Goal: Information Seeking & Learning: Learn about a topic

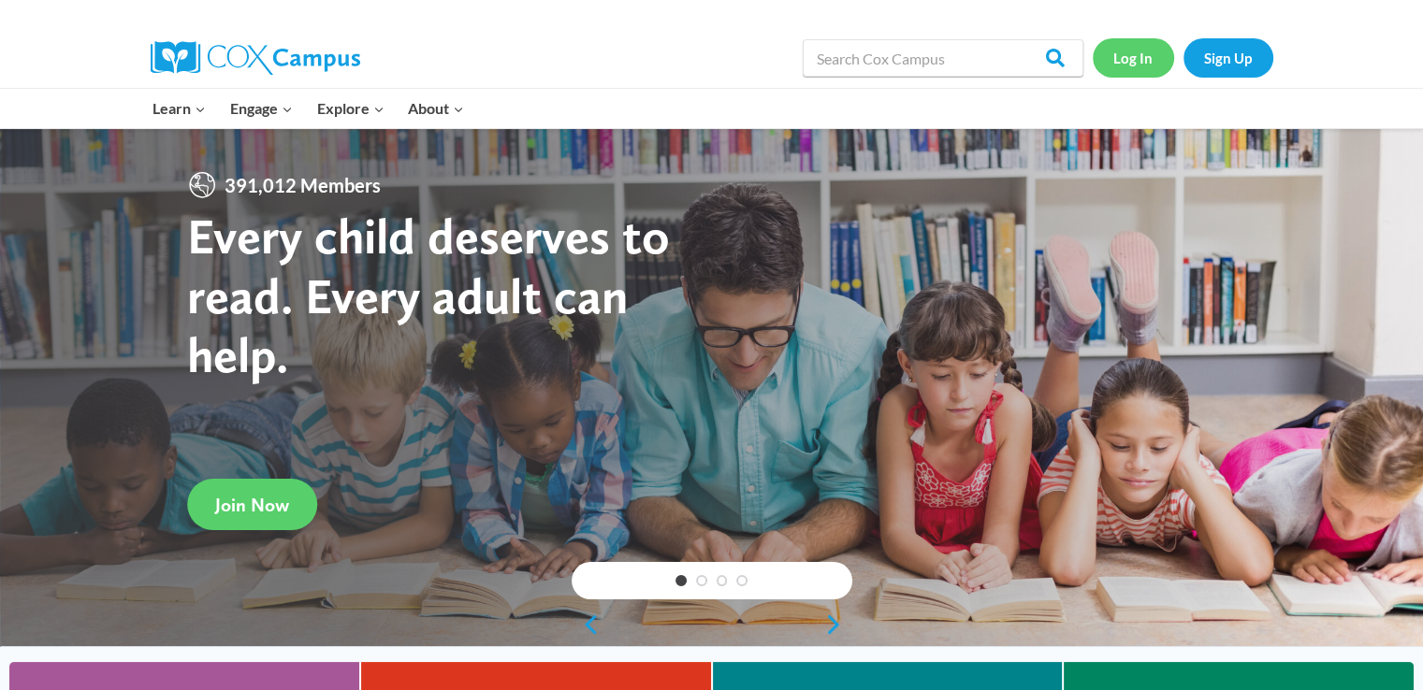
click at [1141, 60] on link "Log In" at bounding box center [1133, 57] width 81 height 38
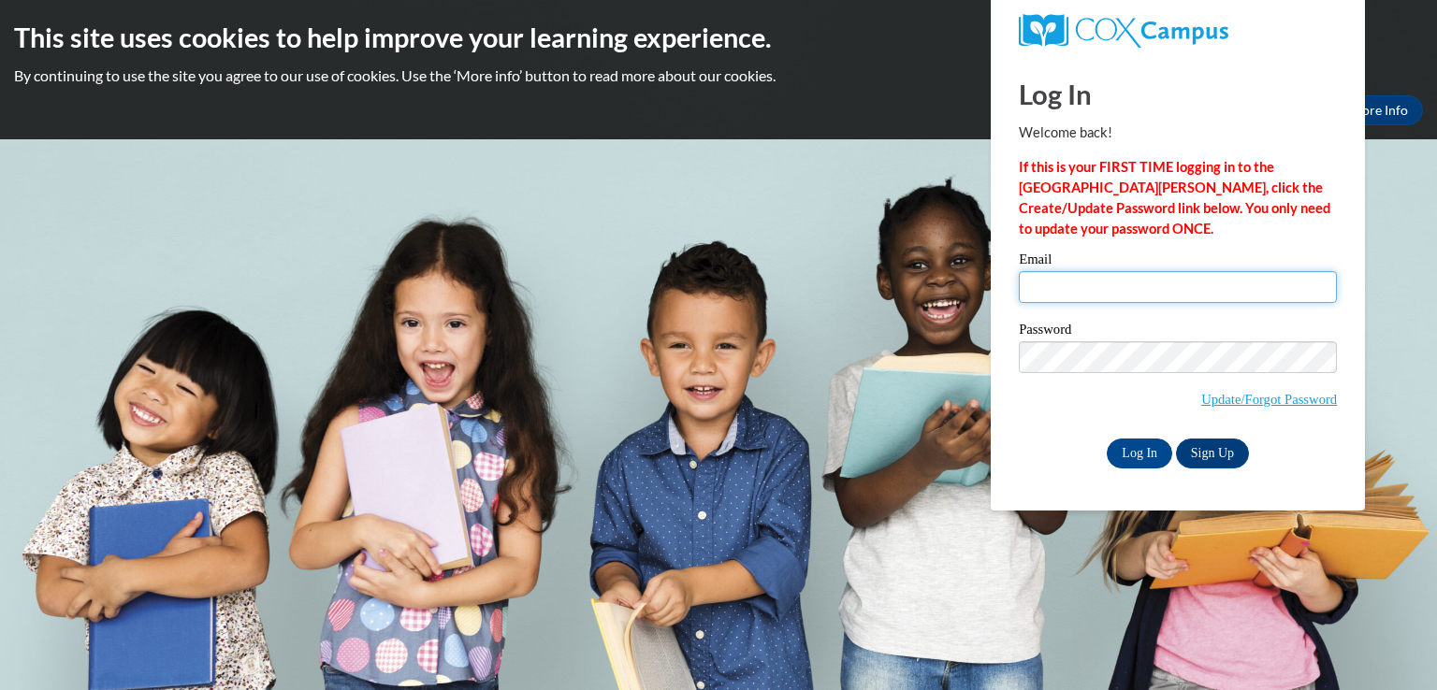
click at [1080, 282] on input "Email" at bounding box center [1178, 287] width 318 height 32
type input "kkorb@grafton.k12.wi.us"
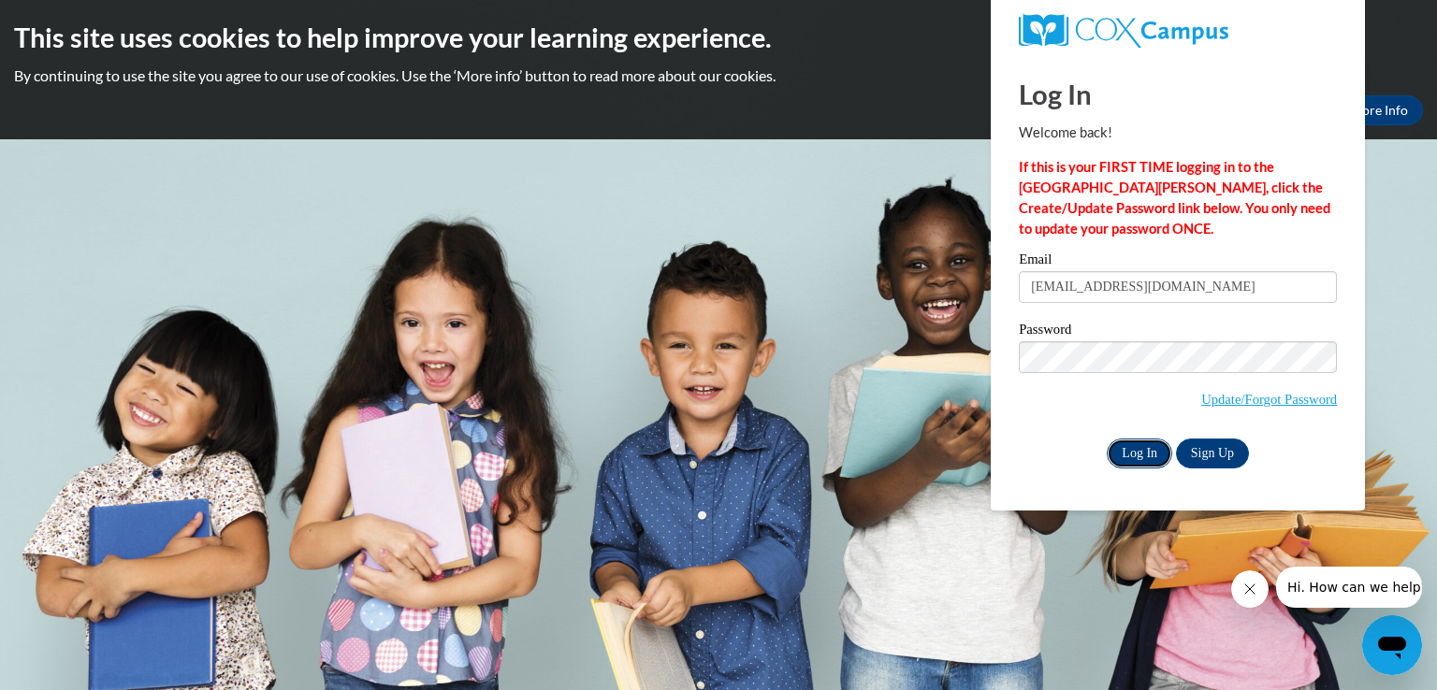
click at [1131, 450] on input "Log In" at bounding box center [1139, 454] width 65 height 30
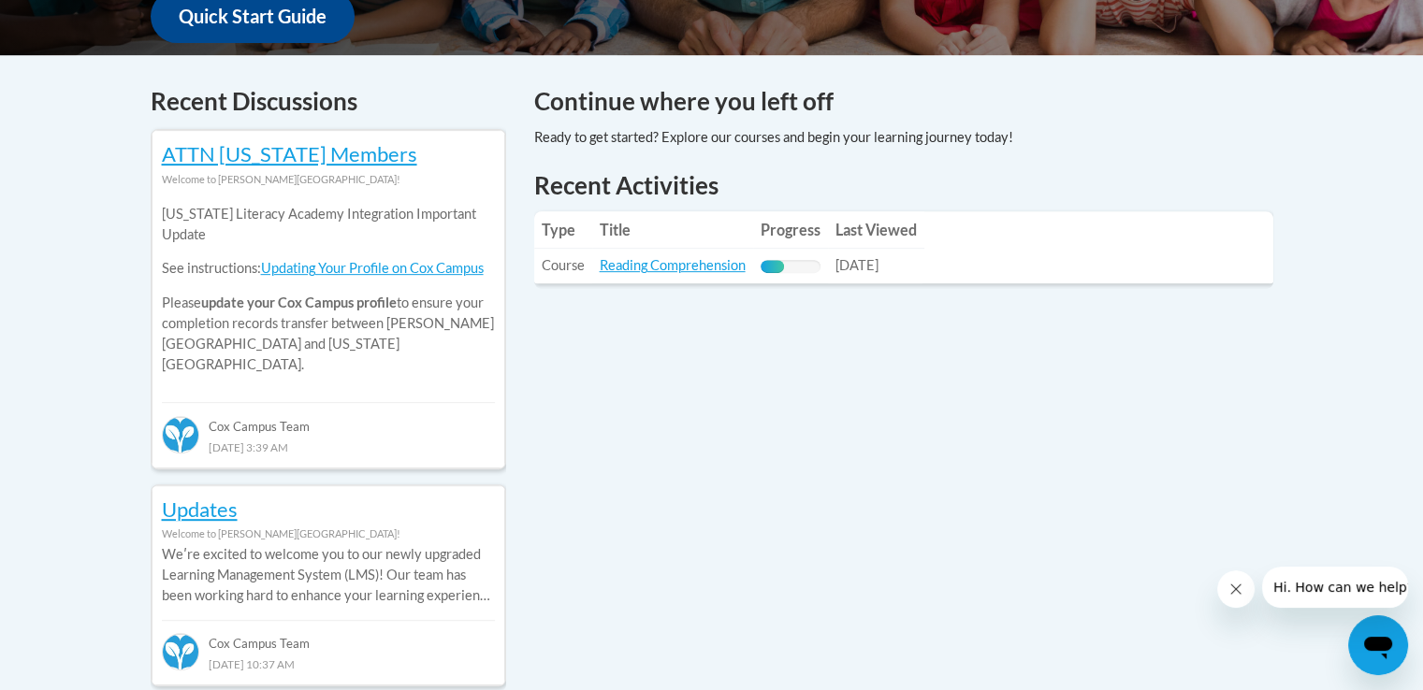
scroll to position [748, 0]
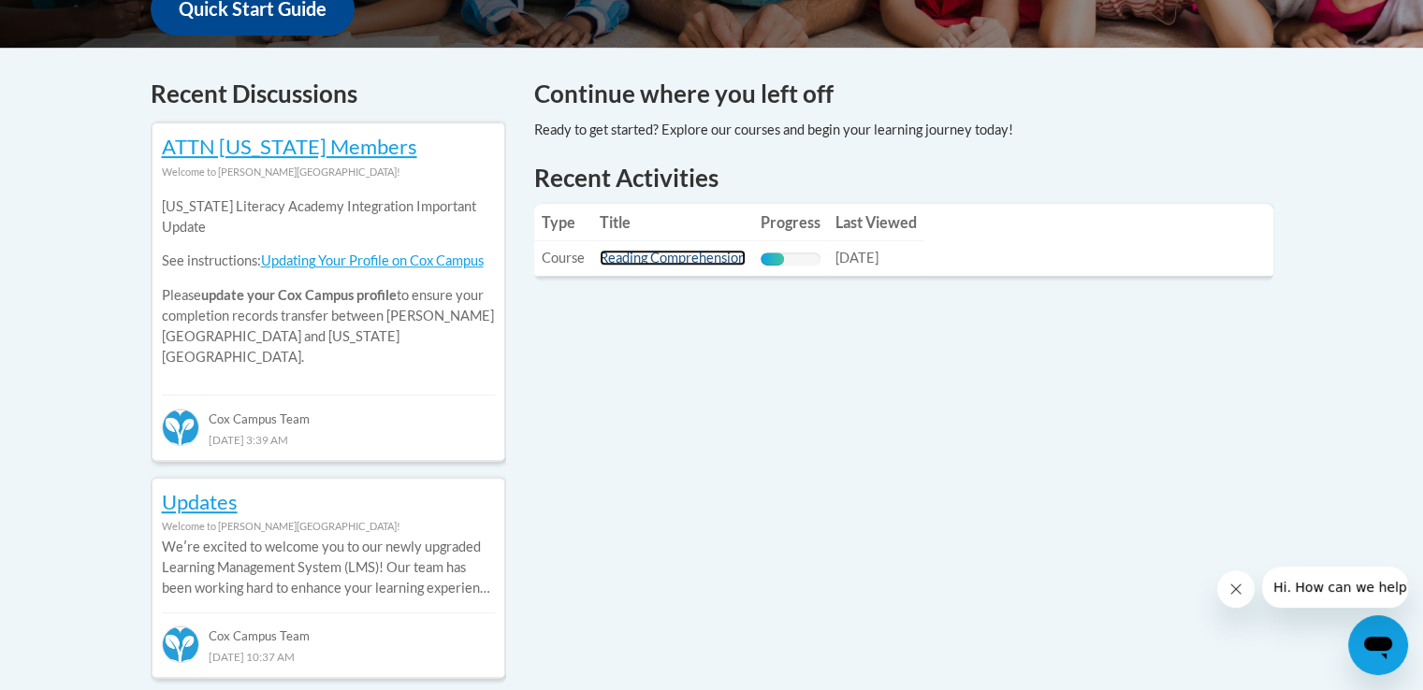
click at [690, 260] on link "Reading Comprehension" at bounding box center [673, 258] width 146 height 16
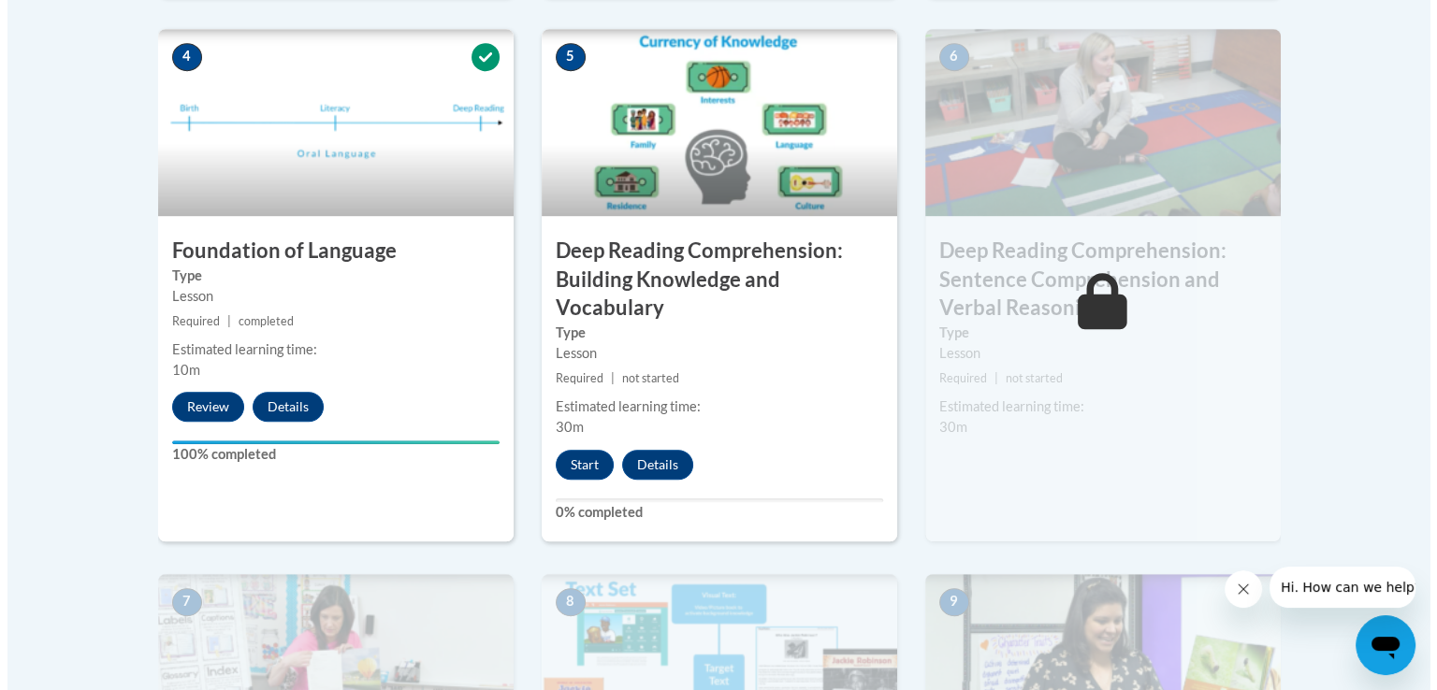
scroll to position [1123, 0]
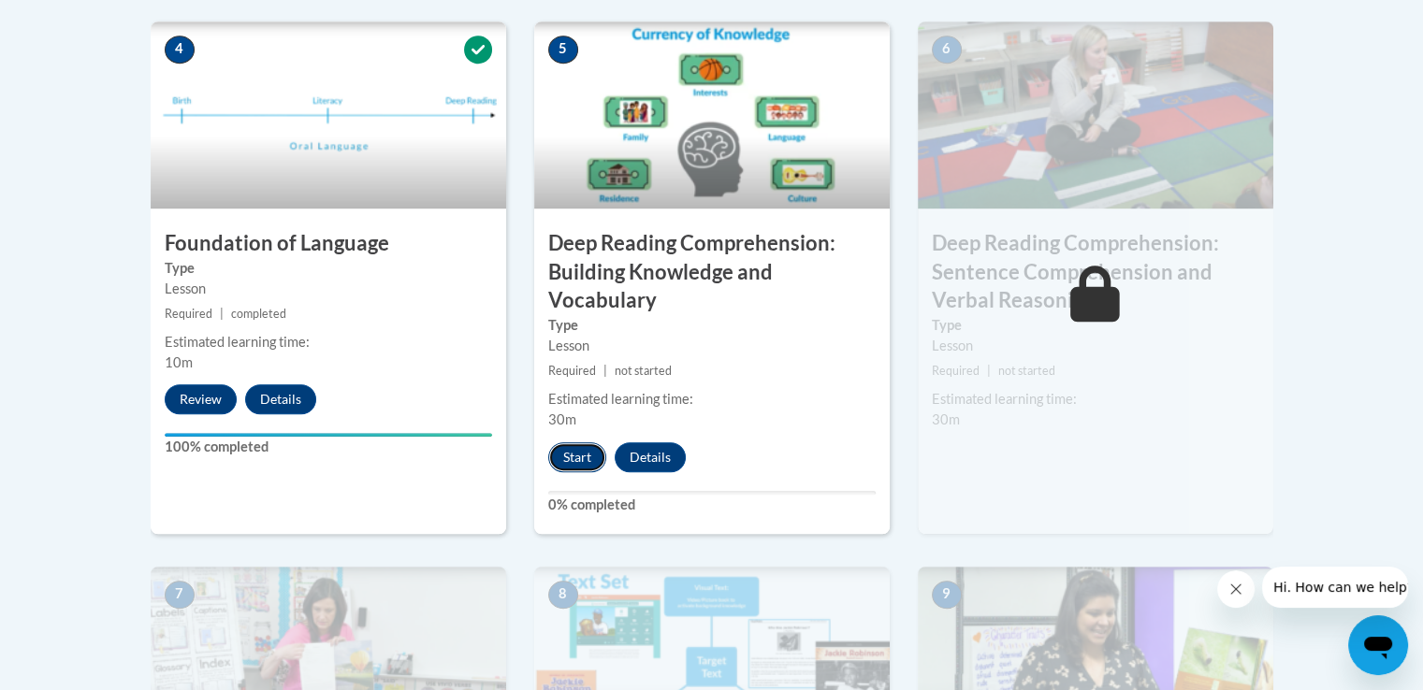
click at [580, 456] on button "Start" at bounding box center [577, 458] width 58 height 30
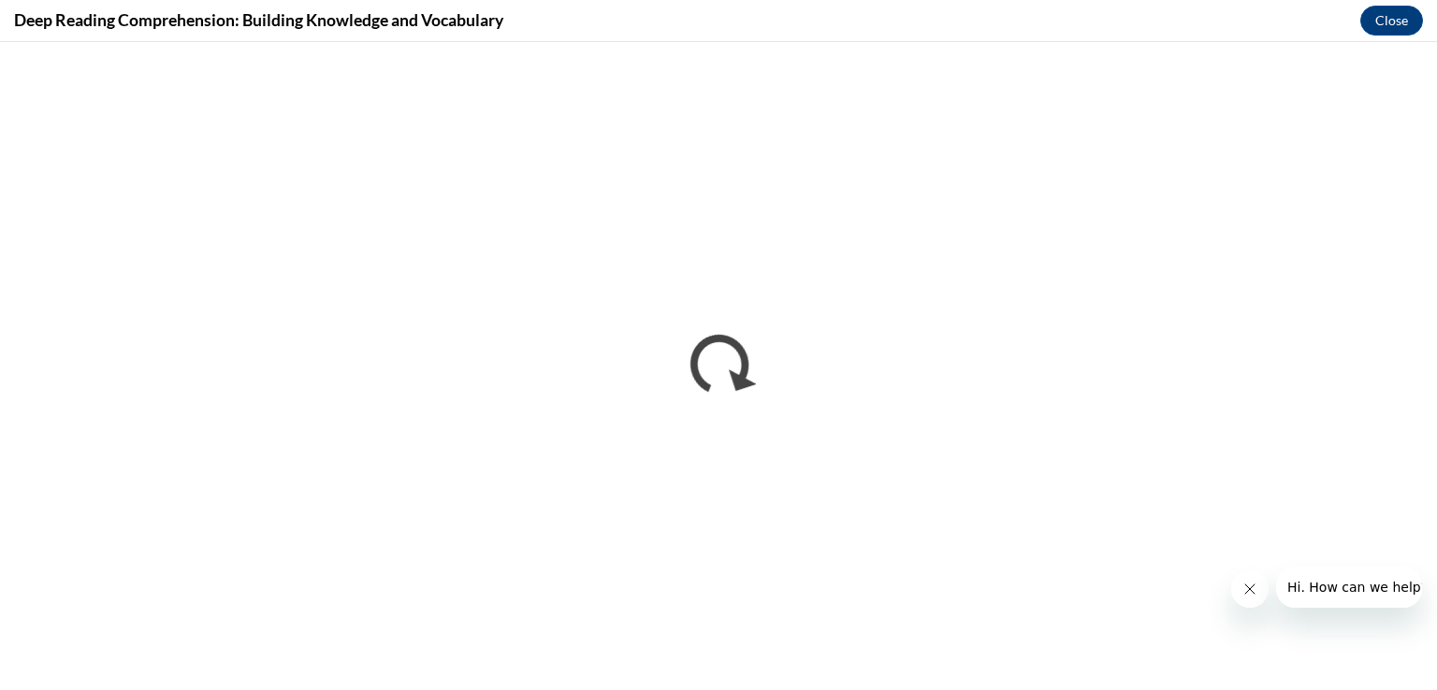
scroll to position [0, 0]
click at [1255, 586] on icon "Close message from company" at bounding box center [1248, 589] width 15 height 15
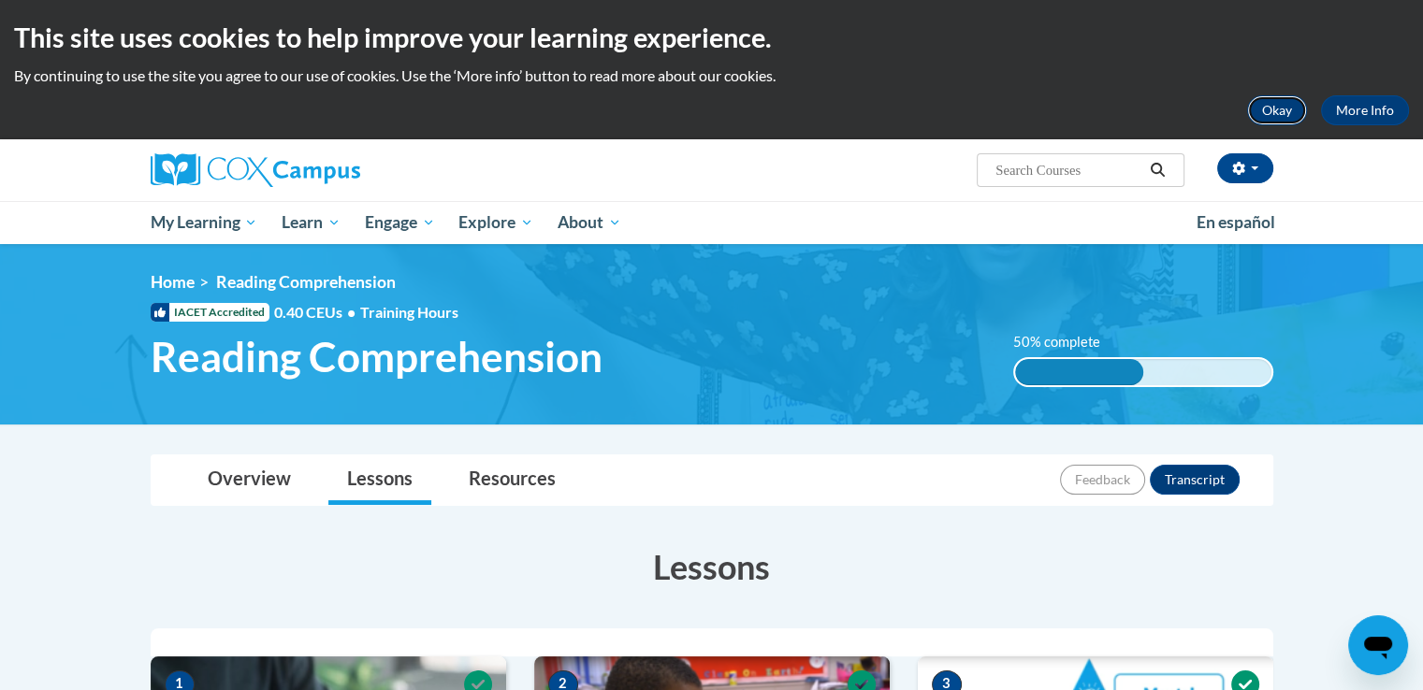
click at [1274, 111] on button "Okay" at bounding box center [1277, 110] width 60 height 30
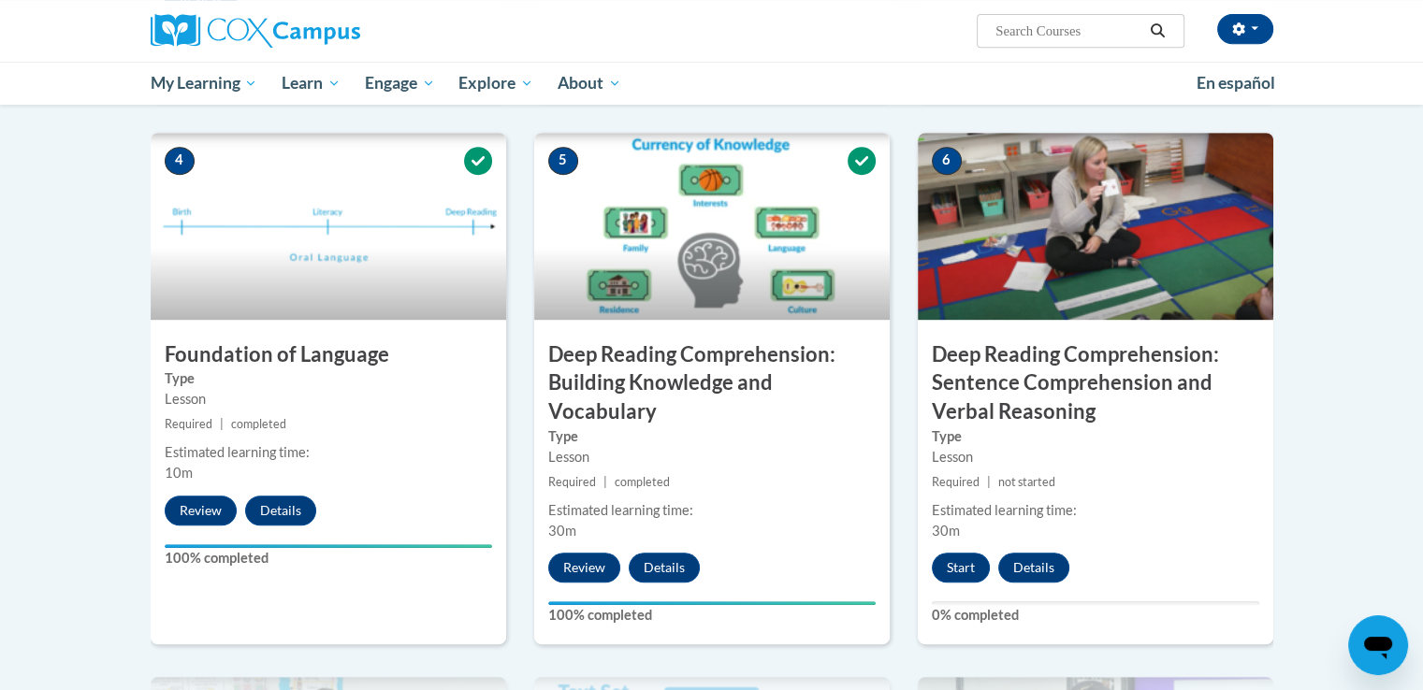
scroll to position [842, 0]
